Goal: Task Accomplishment & Management: Use online tool/utility

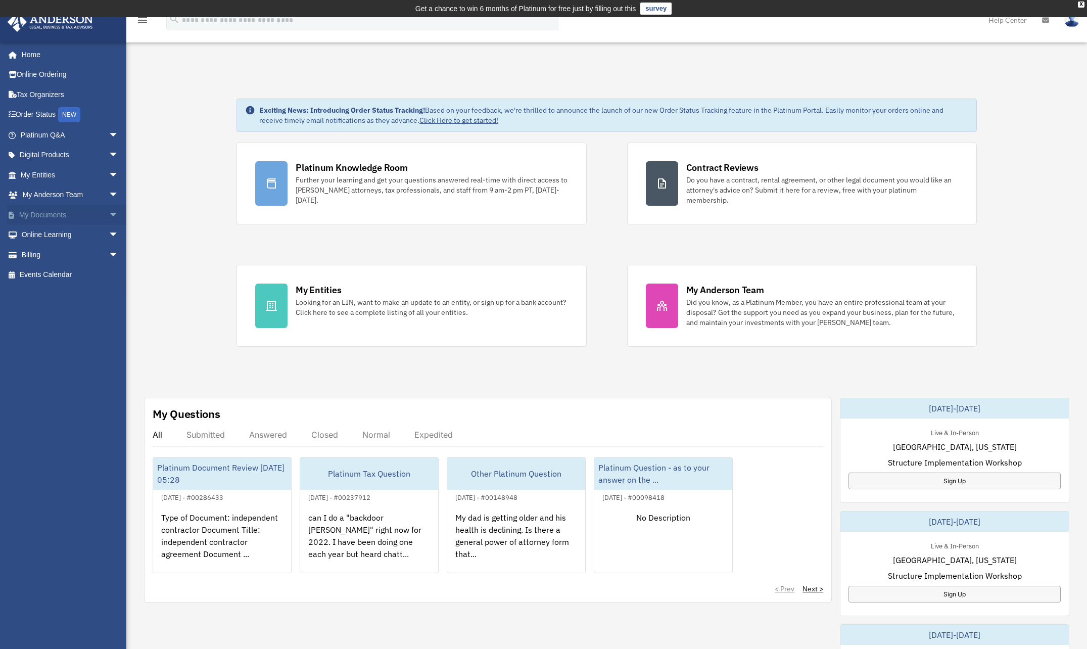
click at [77, 214] on link "My Documents arrow_drop_down" at bounding box center [70, 215] width 127 height 20
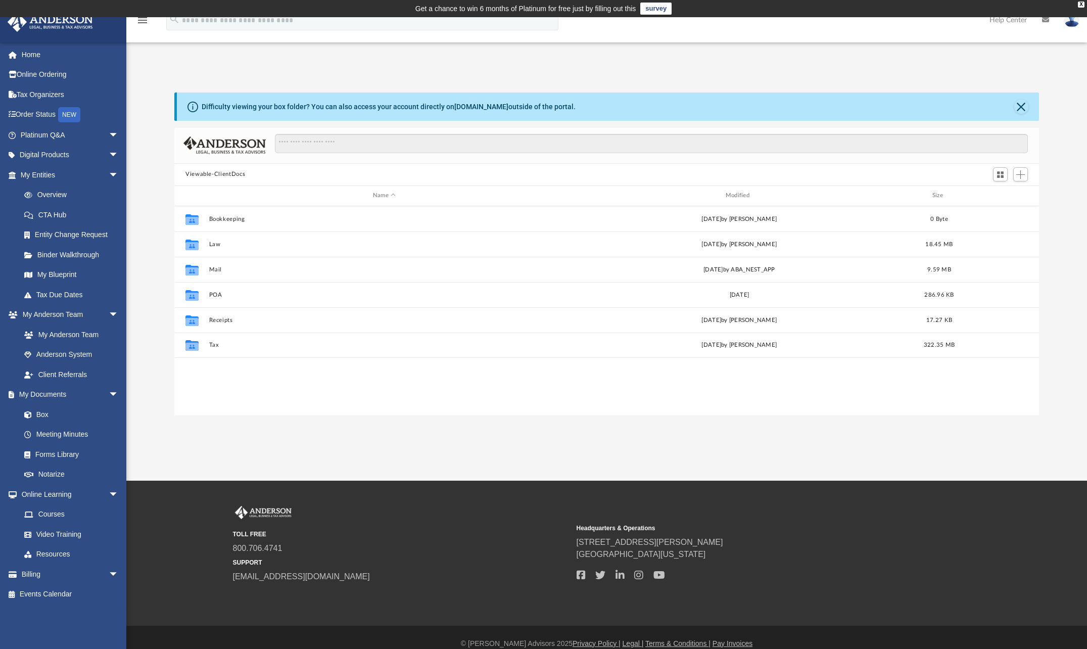
scroll to position [222, 857]
click at [200, 345] on icon "Collaborated Folder" at bounding box center [192, 345] width 16 height 16
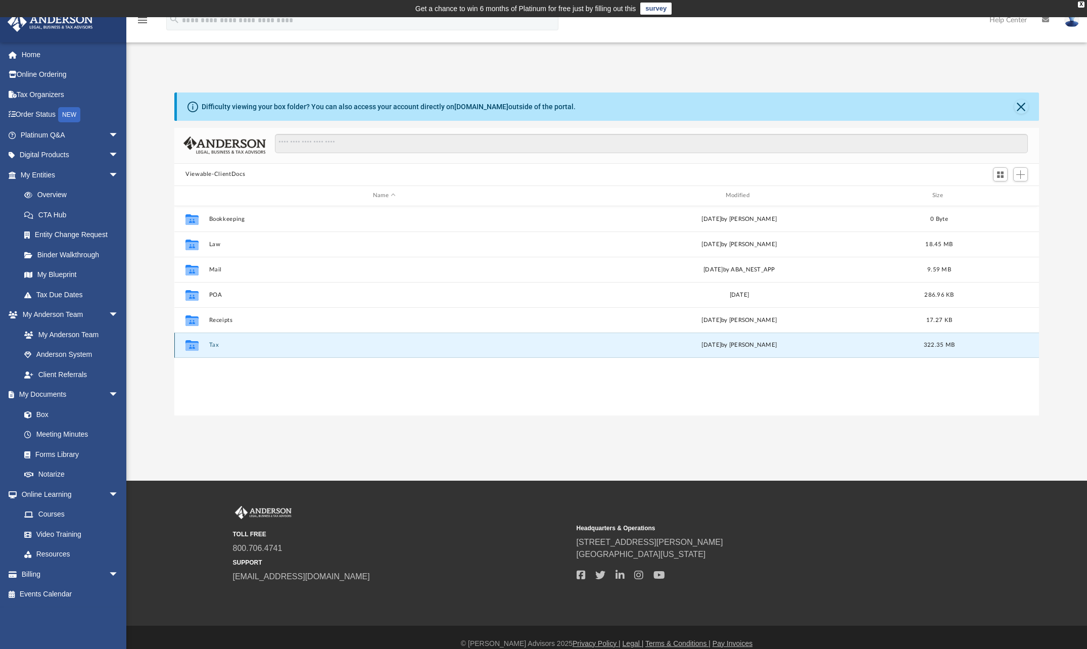
click at [195, 346] on icon "grid" at bounding box center [192, 347] width 13 height 8
click at [213, 344] on button "Tax" at bounding box center [384, 345] width 351 height 7
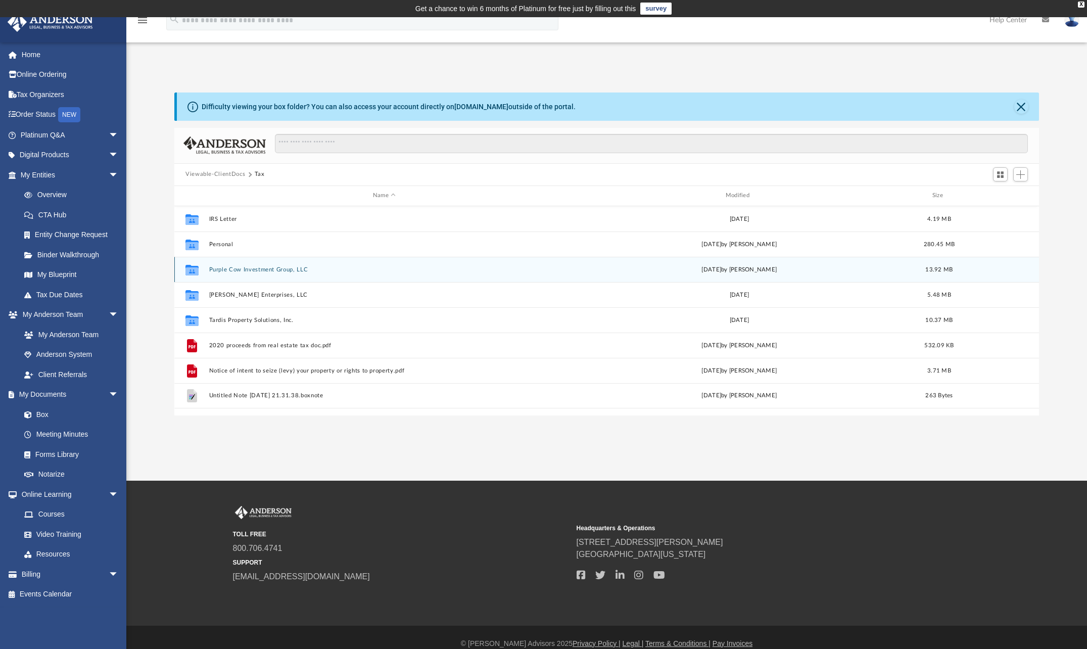
click at [230, 274] on div "Collaborated Folder Purple Cow Investment Group, LLC [DATE] by [PERSON_NAME] 13…" at bounding box center [606, 269] width 865 height 25
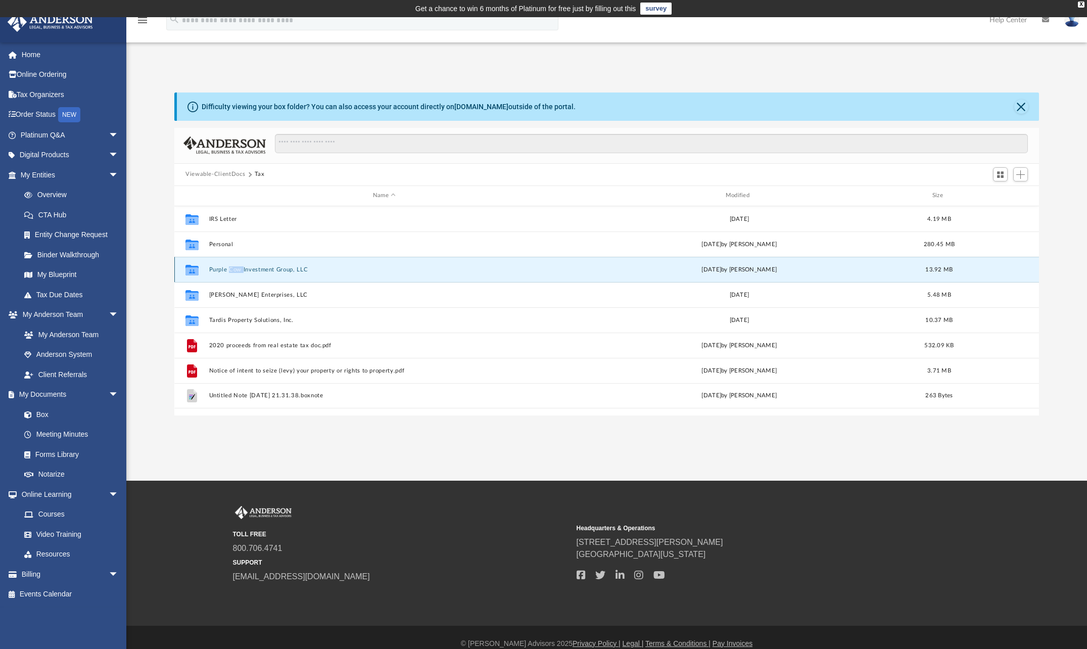
click at [230, 274] on div "Collaborated Folder Purple Cow Investment Group, LLC [DATE] by [PERSON_NAME] 13…" at bounding box center [606, 269] width 865 height 25
drag, startPoint x: 230, startPoint y: 274, endPoint x: 195, endPoint y: 269, distance: 35.2
click at [195, 269] on icon "grid" at bounding box center [192, 271] width 13 height 8
drag, startPoint x: 195, startPoint y: 269, endPoint x: 187, endPoint y: 268, distance: 7.6
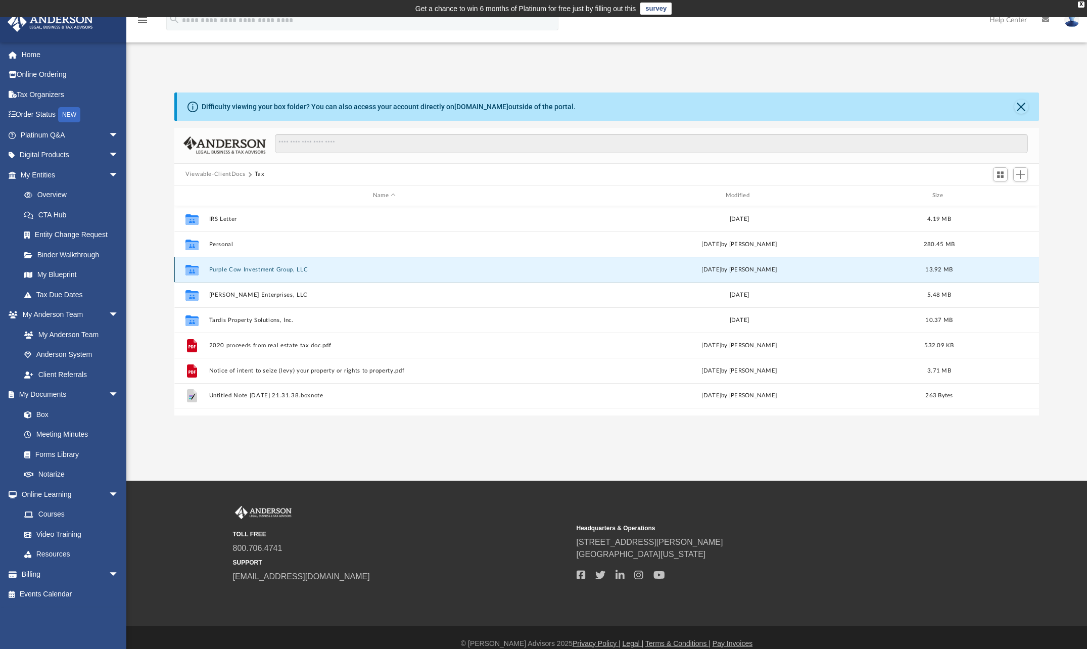
click at [187, 268] on icon "grid" at bounding box center [192, 271] width 13 height 8
click at [194, 272] on icon "grid" at bounding box center [192, 269] width 13 height 11
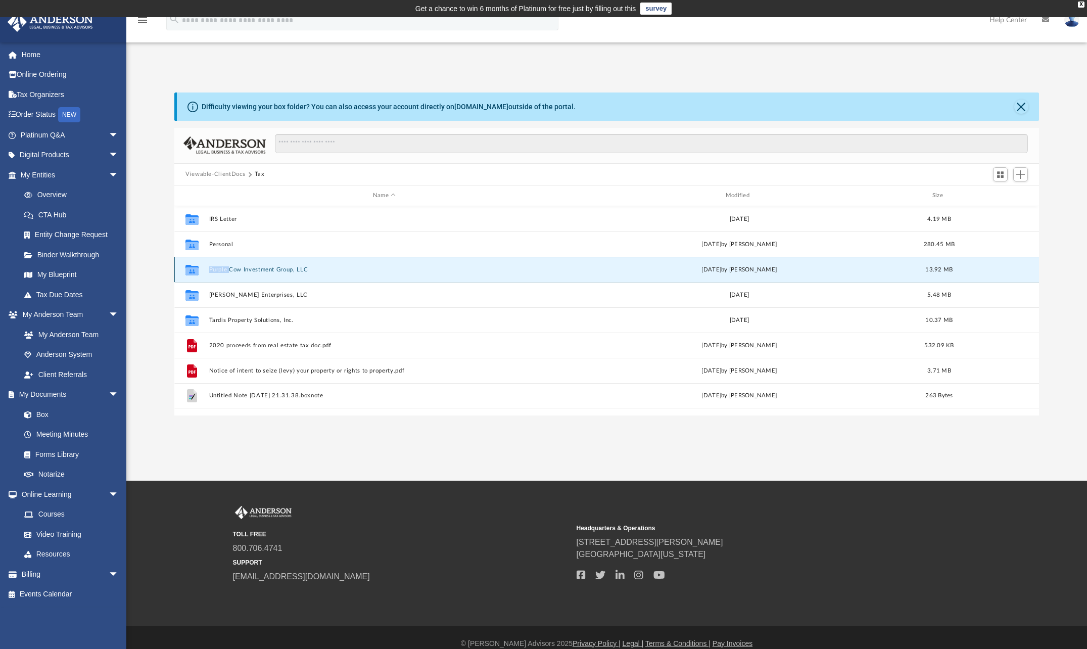
drag, startPoint x: 194, startPoint y: 272, endPoint x: 264, endPoint y: 269, distance: 69.8
click at [264, 269] on button "Purple Cow Investment Group, LLC" at bounding box center [384, 269] width 351 height 7
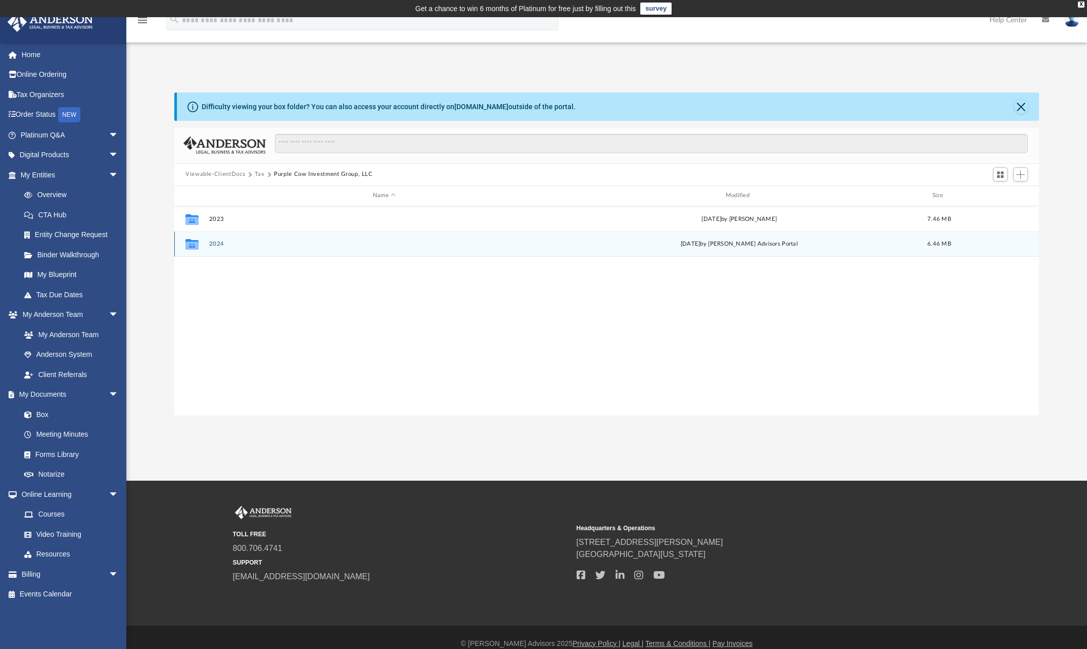
click at [206, 244] on div "Collaborated Folder 2024 Thu Jul 17 2025 by Anderson Advisors Portal 6.46 MB" at bounding box center [606, 244] width 865 height 25
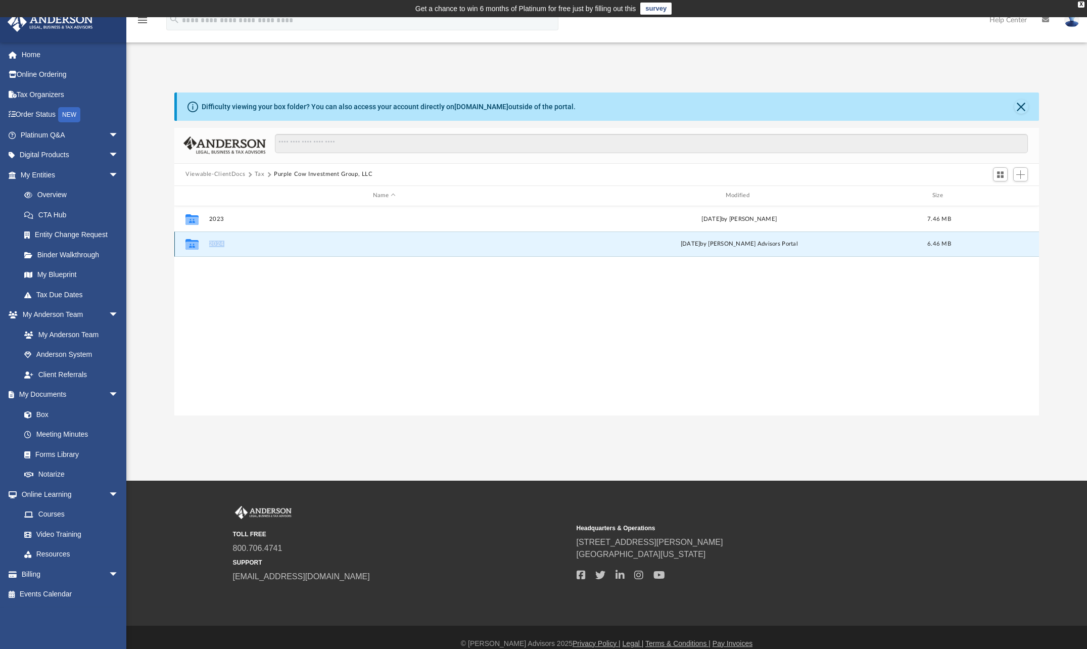
click at [206, 244] on div "Collaborated Folder 2024 Thu Jul 17 2025 by Anderson Advisors Portal 6.46 MB" at bounding box center [606, 244] width 865 height 25
drag, startPoint x: 206, startPoint y: 244, endPoint x: 187, endPoint y: 242, distance: 19.3
click at [187, 242] on icon "grid" at bounding box center [192, 246] width 13 height 8
click at [190, 243] on icon "grid" at bounding box center [192, 246] width 13 height 8
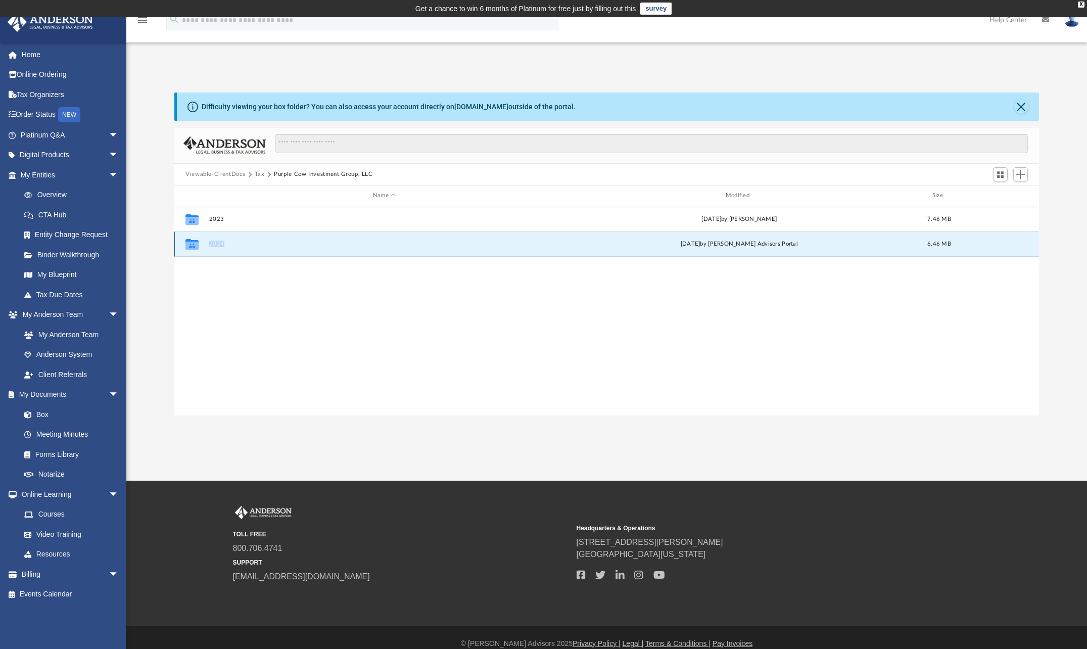
click at [190, 243] on icon "grid" at bounding box center [192, 246] width 13 height 8
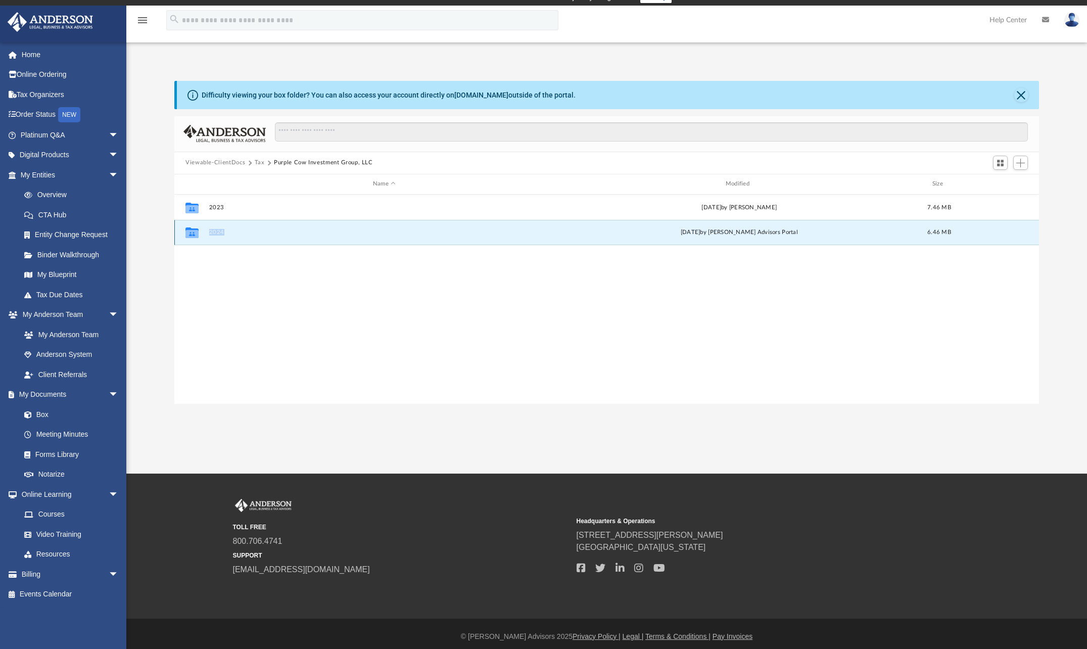
scroll to position [0, 0]
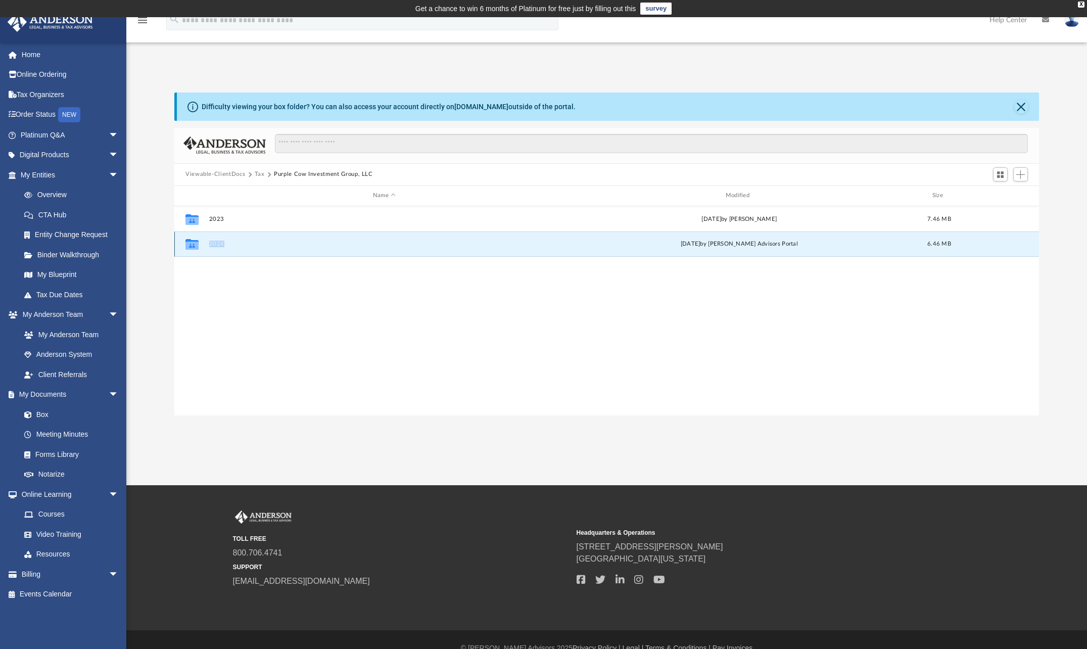
click at [218, 245] on button "2024" at bounding box center [384, 244] width 351 height 7
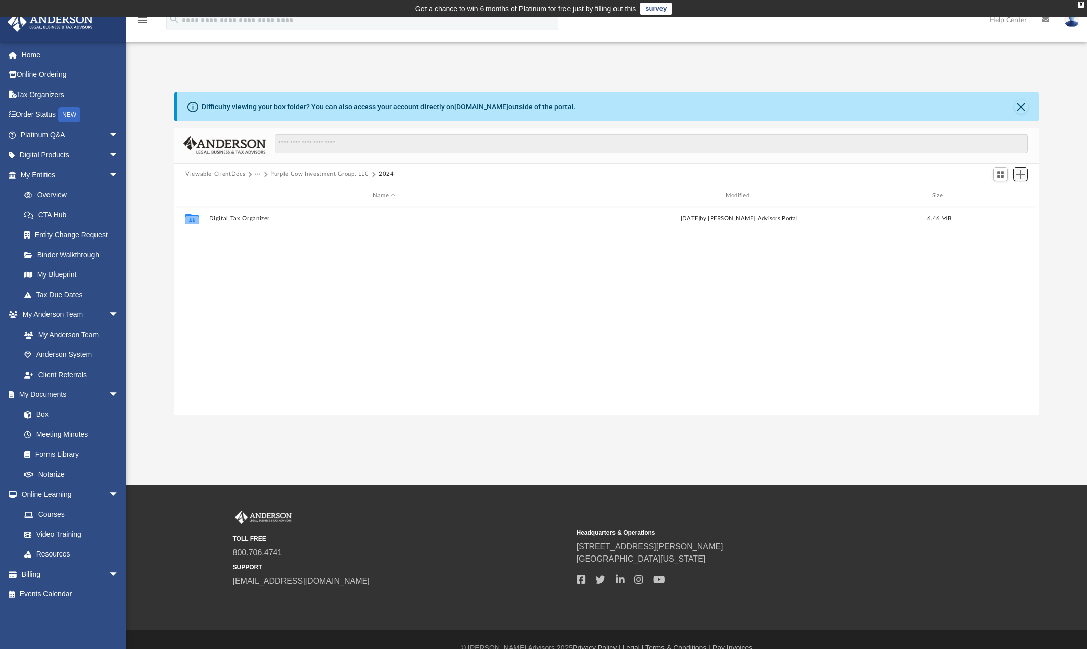
click at [1019, 169] on button "Add" at bounding box center [1021, 174] width 15 height 14
click at [1009, 192] on li "Upload" at bounding box center [1006, 195] width 32 height 11
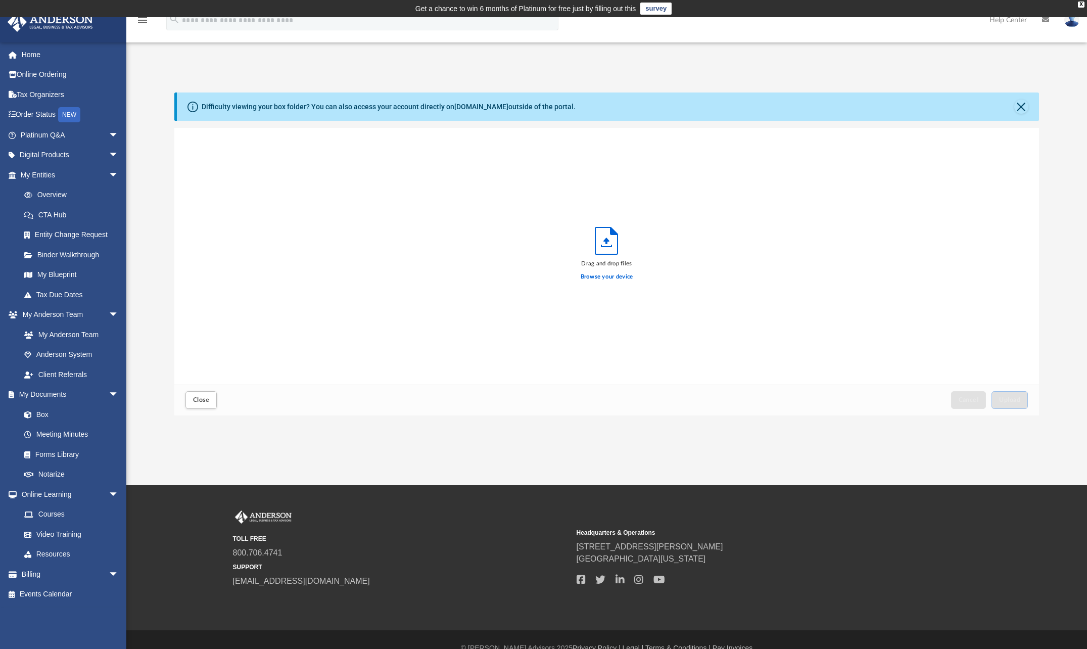
scroll to position [249, 857]
click at [1008, 399] on span "Upload" at bounding box center [1010, 400] width 21 height 6
click at [199, 397] on span "Close" at bounding box center [201, 400] width 16 height 6
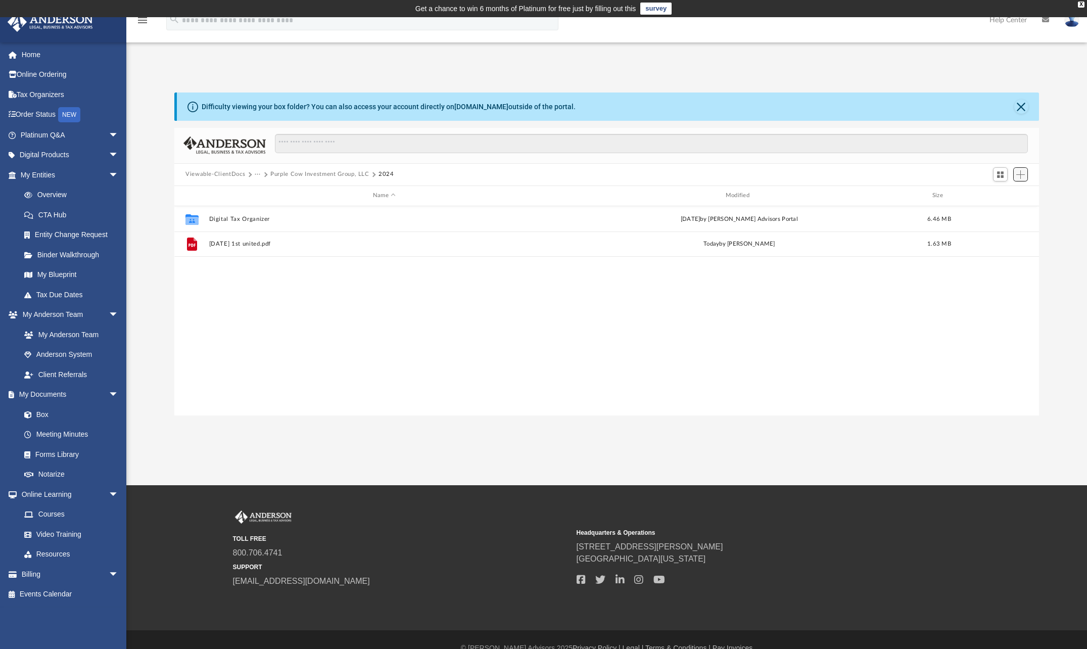
click at [1021, 173] on span "Add" at bounding box center [1021, 174] width 9 height 9
click at [1004, 190] on li "Upload" at bounding box center [1006, 195] width 32 height 11
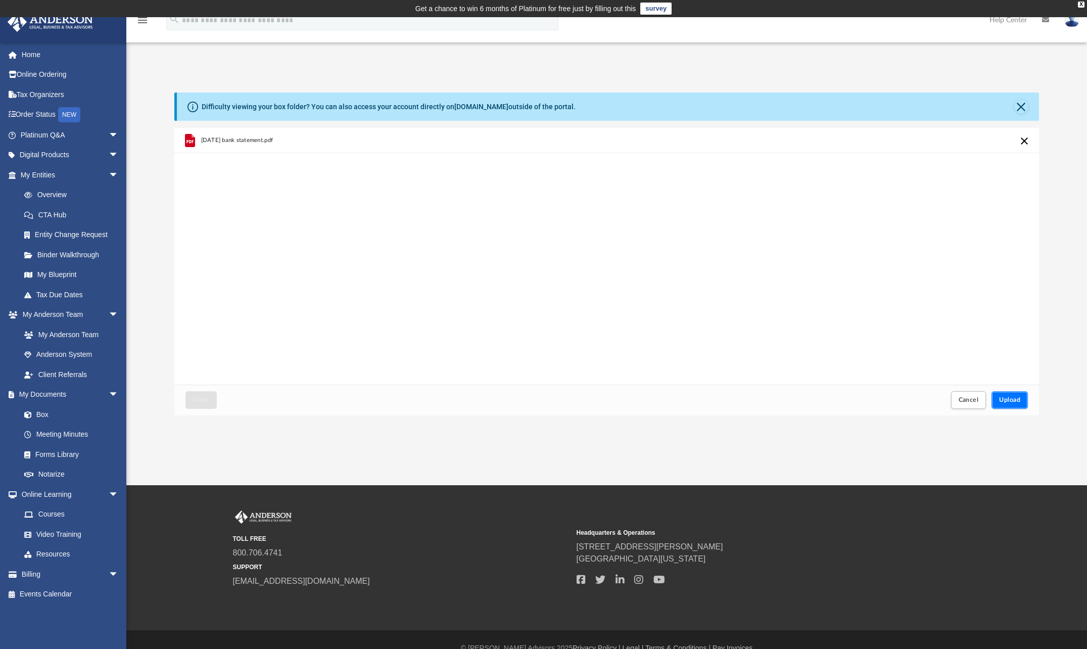
click at [1020, 396] on button "Upload" at bounding box center [1010, 400] width 36 height 18
click at [55, 407] on link "Box" at bounding box center [74, 414] width 120 height 20
click at [194, 400] on span "Close" at bounding box center [201, 400] width 16 height 6
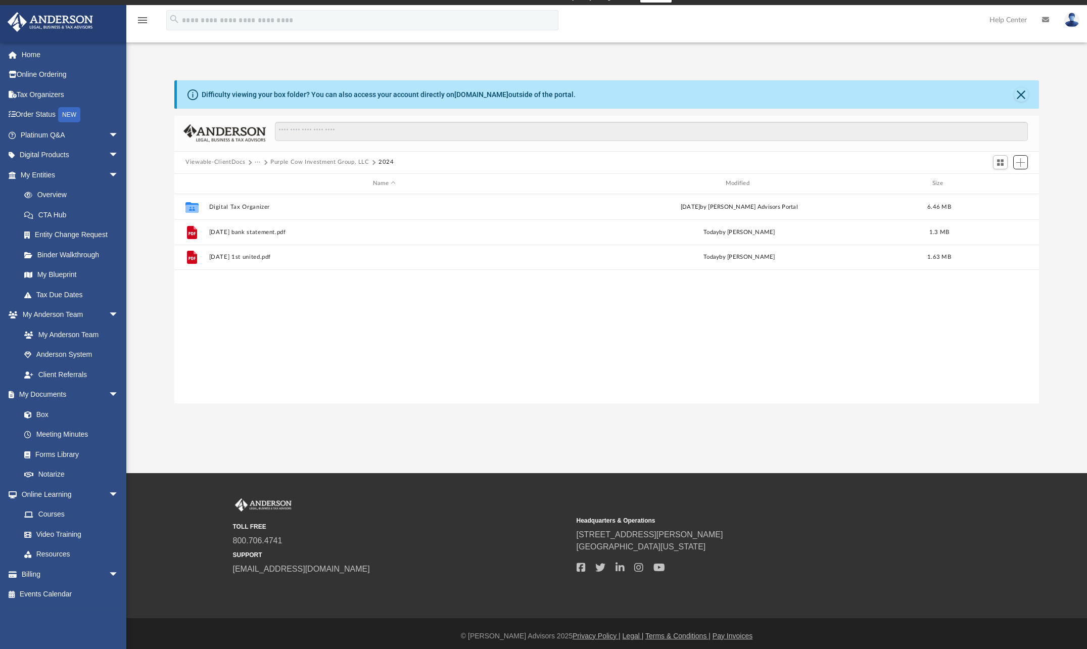
scroll to position [17, 0]
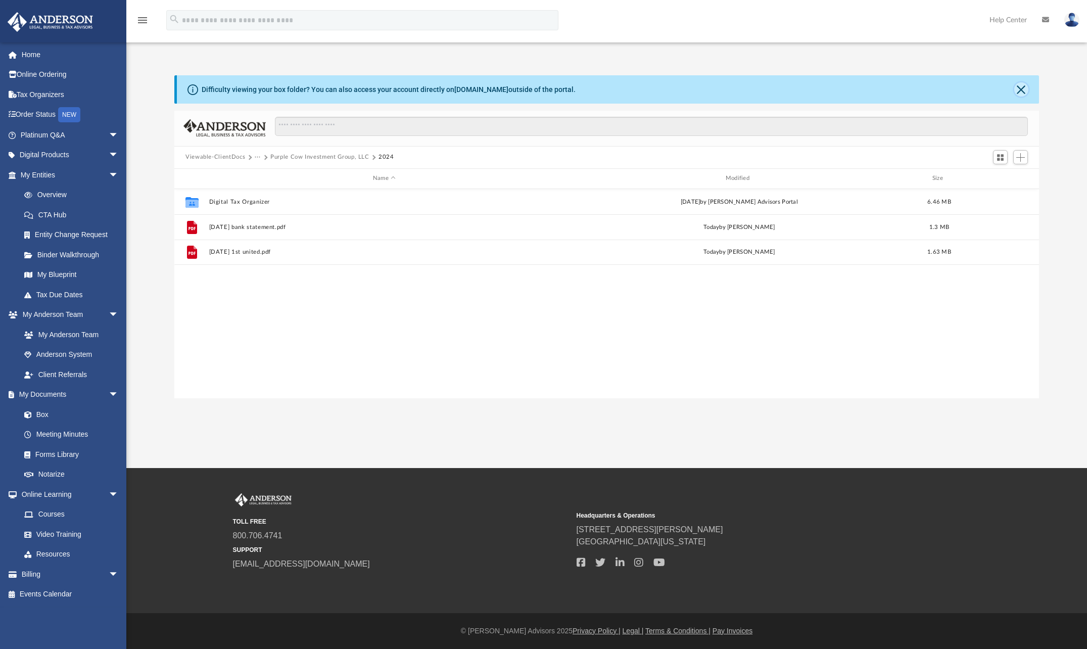
click at [1022, 94] on button "Close" at bounding box center [1022, 89] width 14 height 14
